Goal: Task Accomplishment & Management: Complete application form

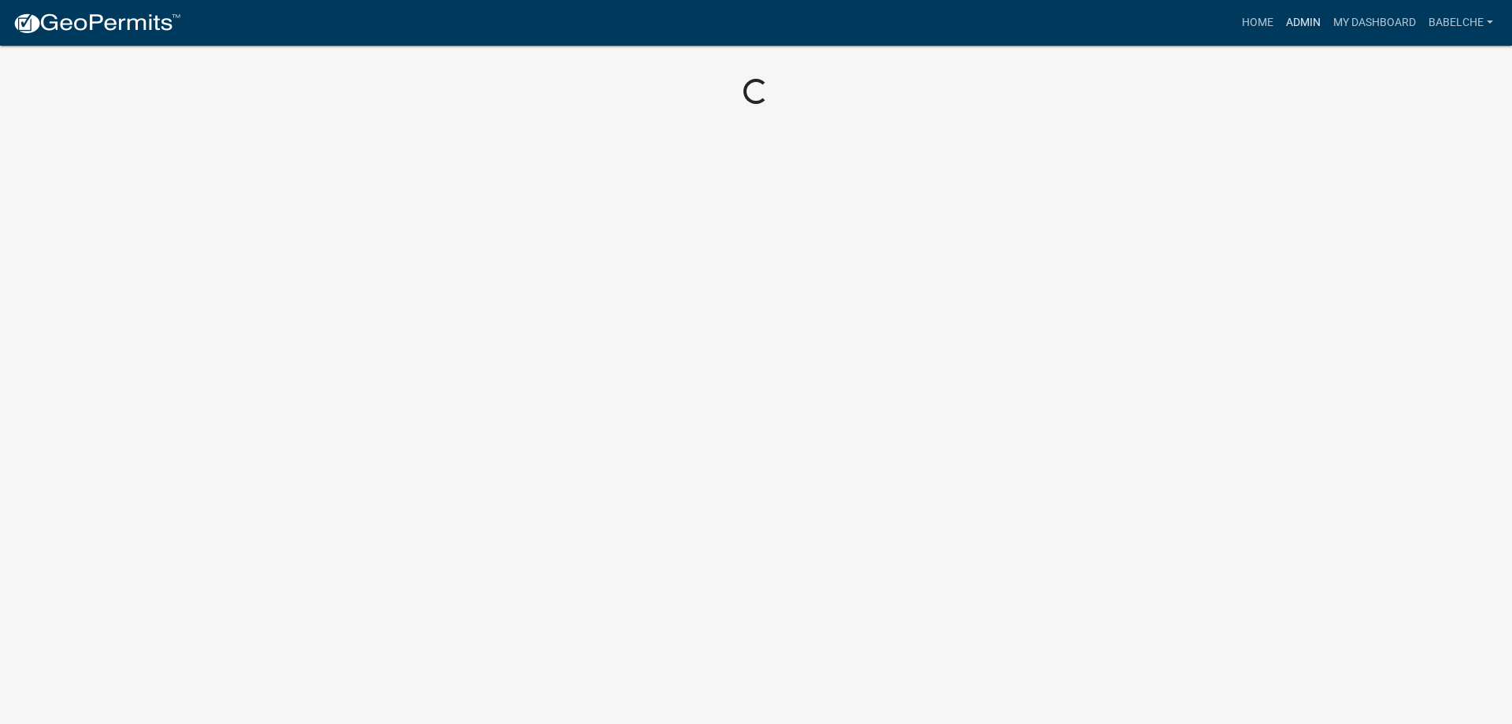
click at [1296, 22] on link "Admin" at bounding box center [1303, 23] width 47 height 30
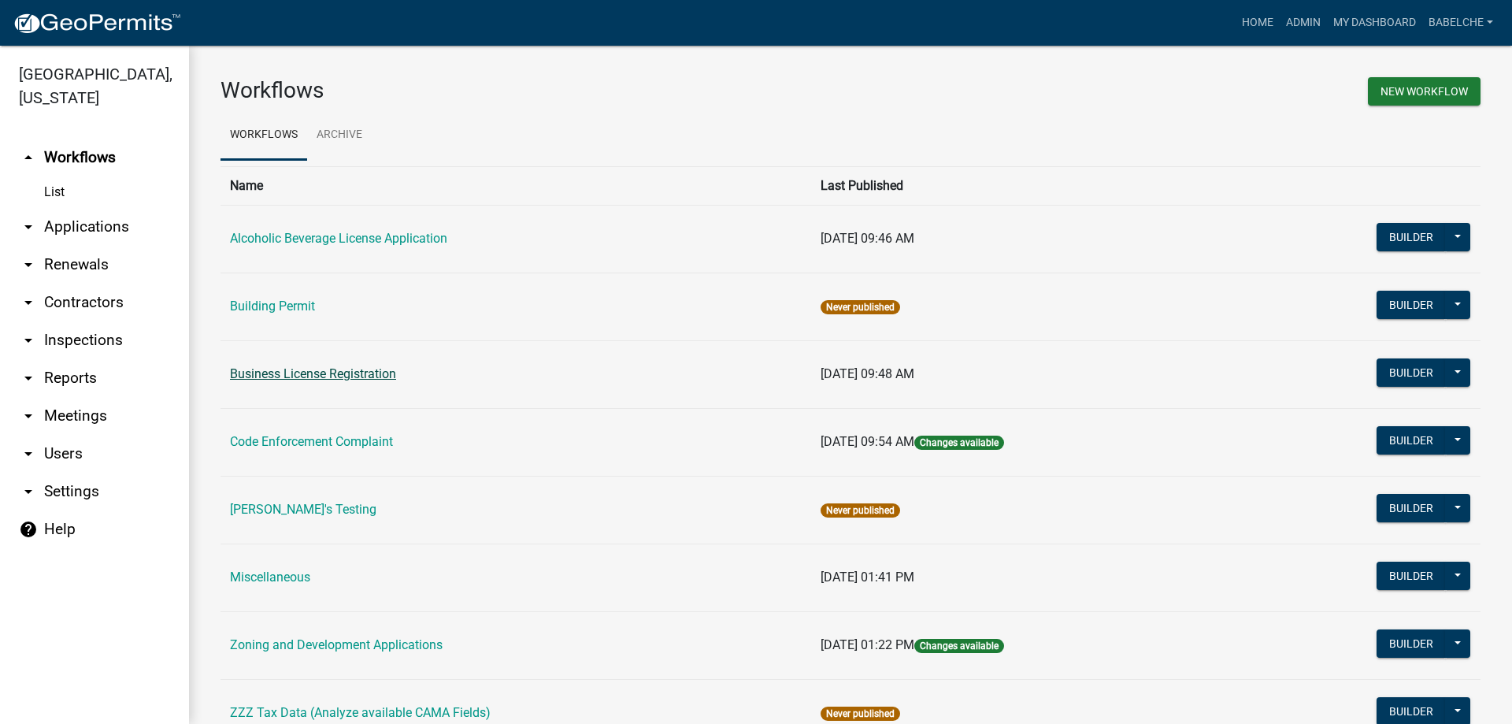
click at [282, 369] on link "Business License Registration" at bounding box center [313, 373] width 166 height 15
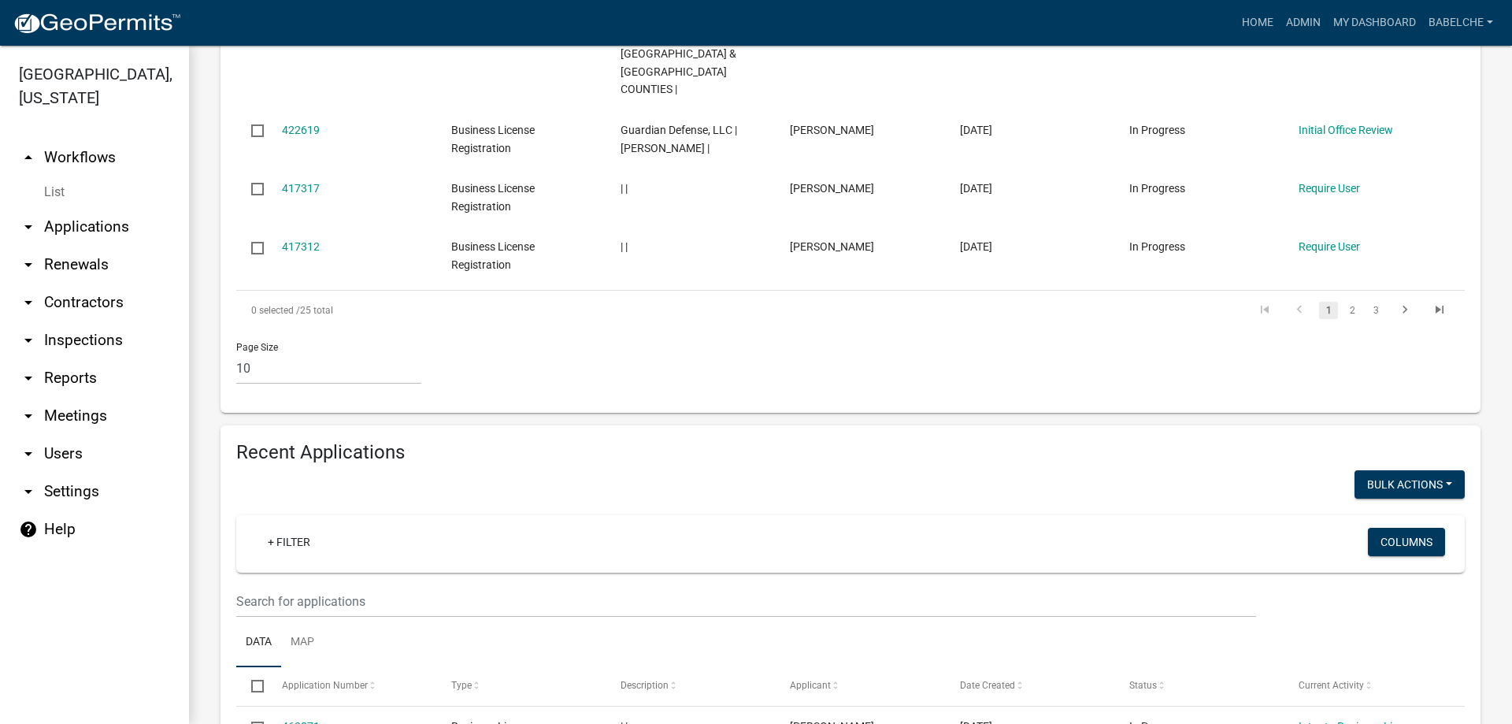
scroll to position [945, 0]
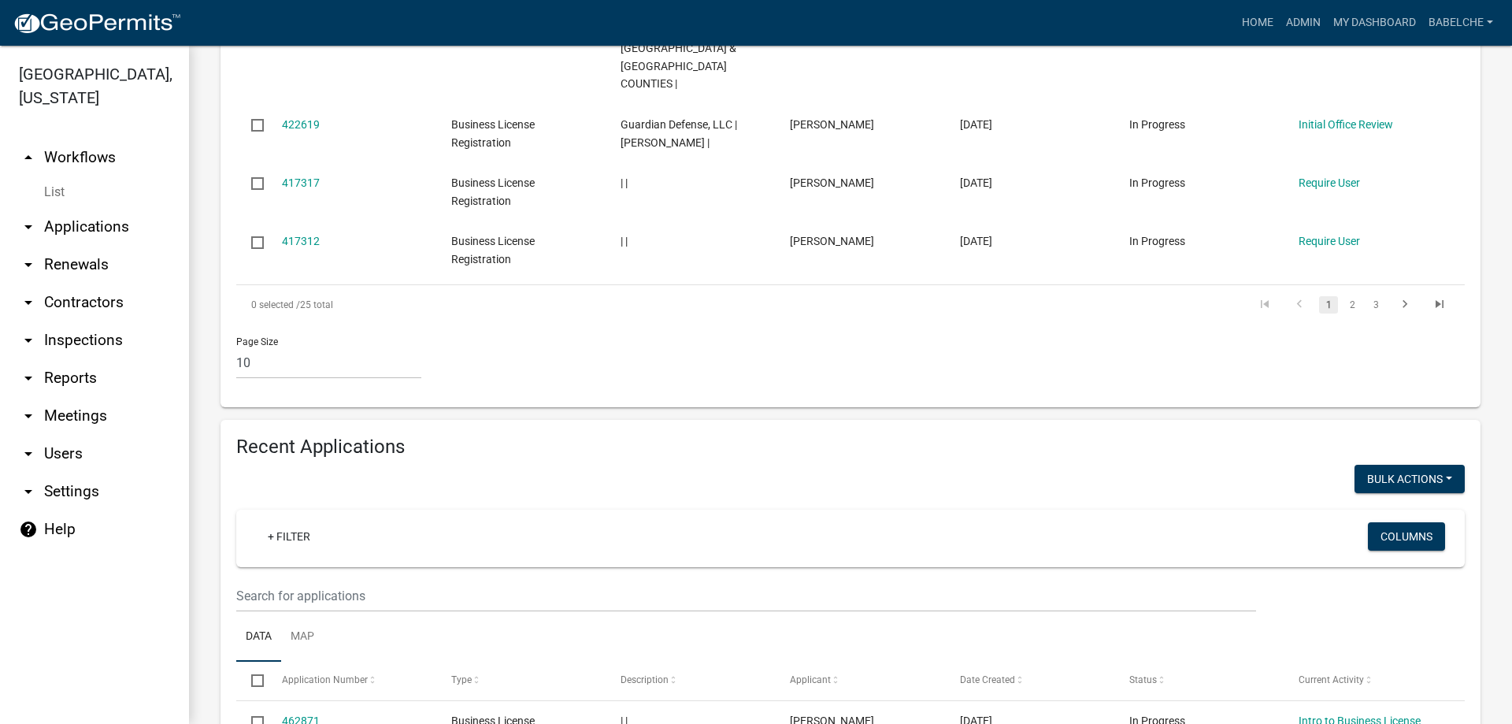
click at [546, 520] on wm-filter-builder "+ Filter Columns" at bounding box center [850, 560] width 1228 height 102
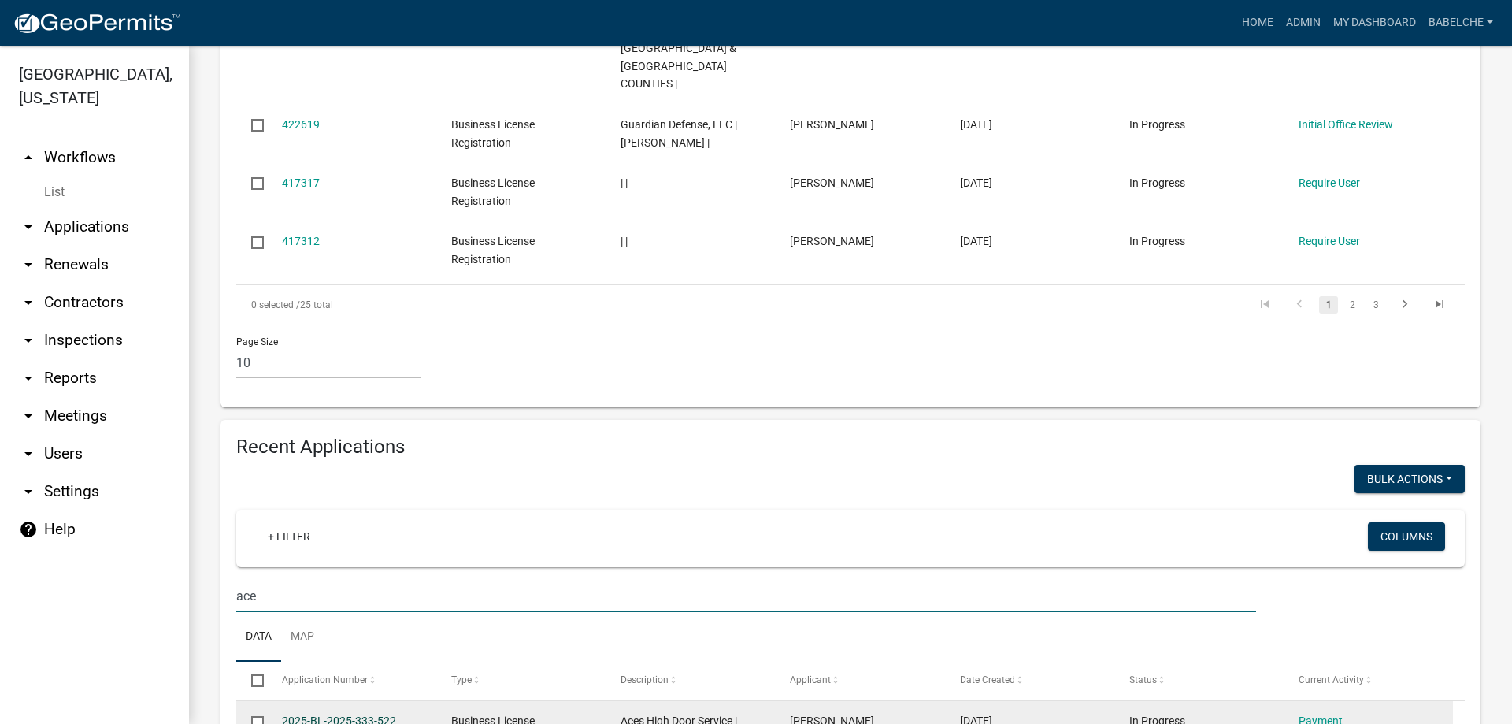
type input "ace"
click at [319, 714] on link "2025-BL-2025-333-522" at bounding box center [339, 720] width 114 height 13
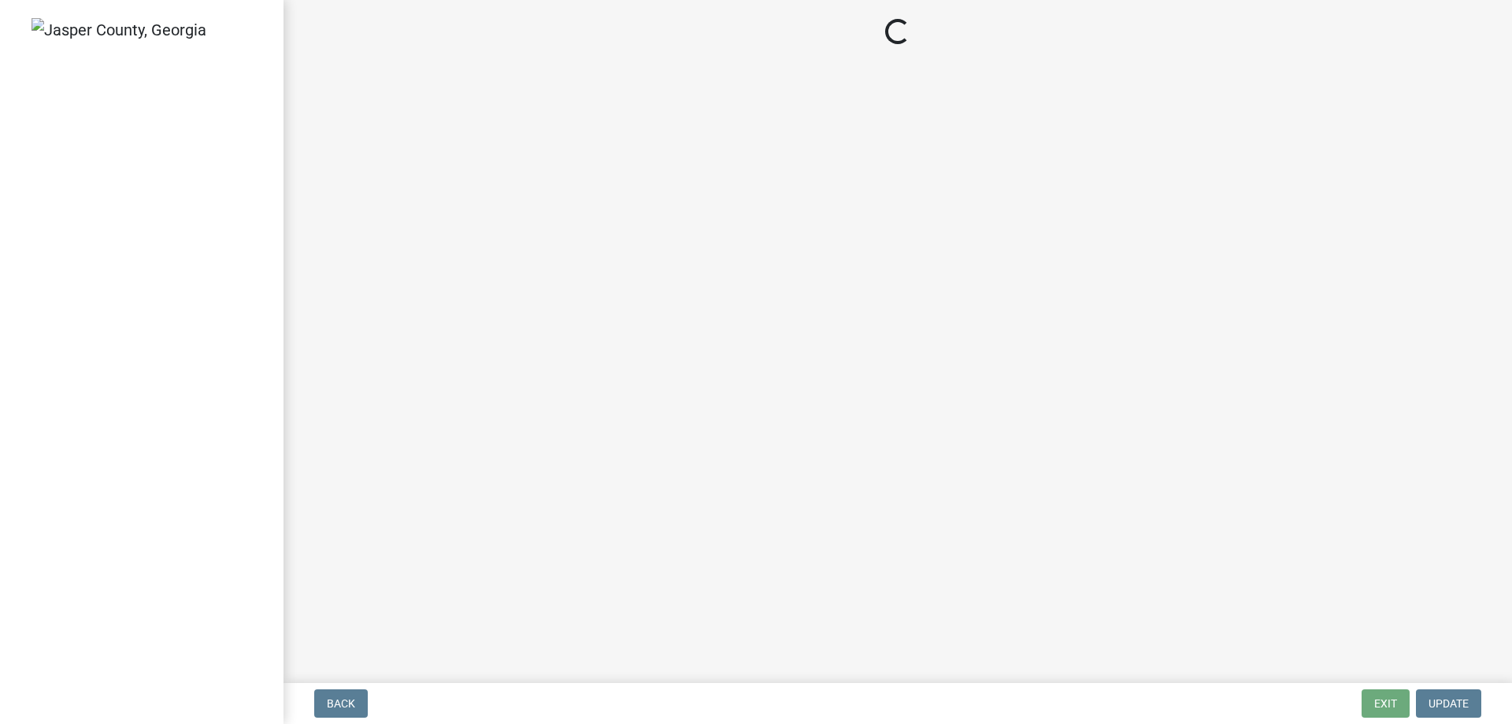
select select "3: 3"
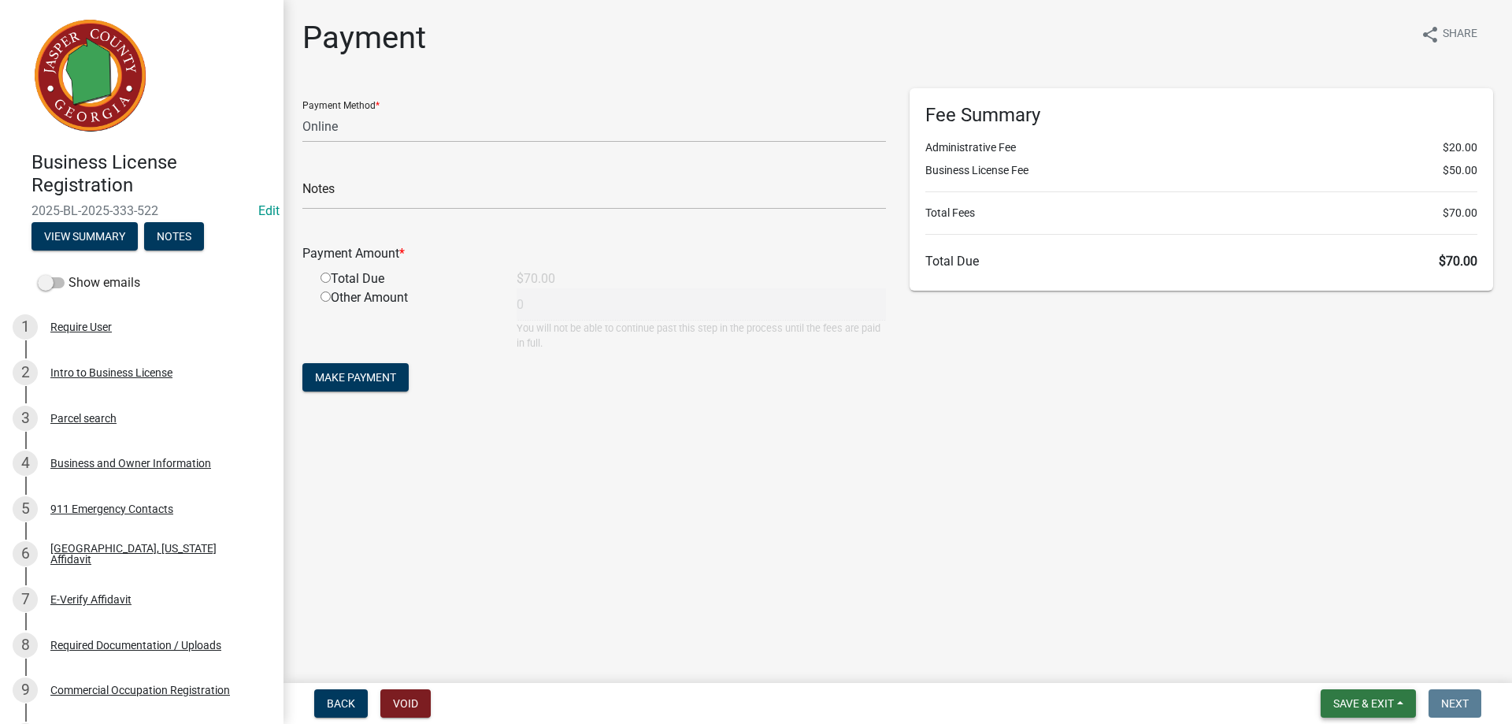
drag, startPoint x: 1377, startPoint y: 702, endPoint x: 1374, endPoint y: 694, distance: 8.5
click at [1374, 694] on button "Save & Exit" at bounding box center [1368, 703] width 95 height 28
click at [1374, 695] on button "Save & Exit" at bounding box center [1368, 703] width 95 height 28
click at [1352, 695] on button "Save & Exit" at bounding box center [1368, 703] width 95 height 28
click at [1353, 657] on button "Save & Exit" at bounding box center [1353, 662] width 126 height 38
